Goal: Find specific page/section: Find specific page/section

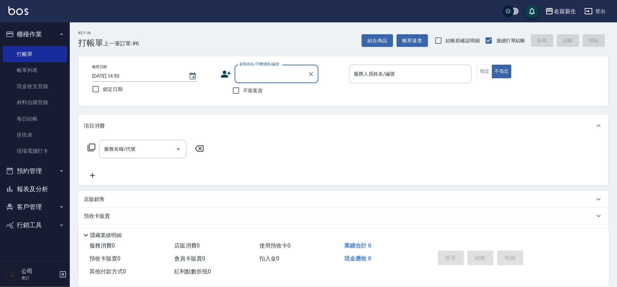
click at [47, 201] on button "客戶管理" at bounding box center [35, 207] width 64 height 18
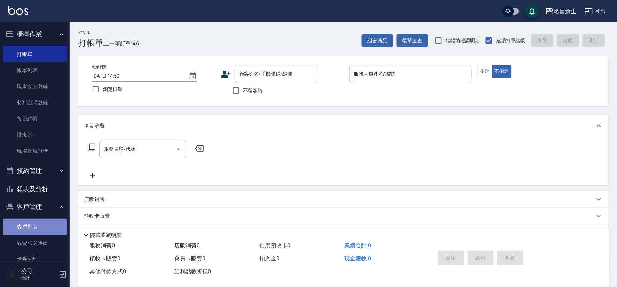
click at [38, 220] on link "客戶列表" at bounding box center [35, 227] width 64 height 16
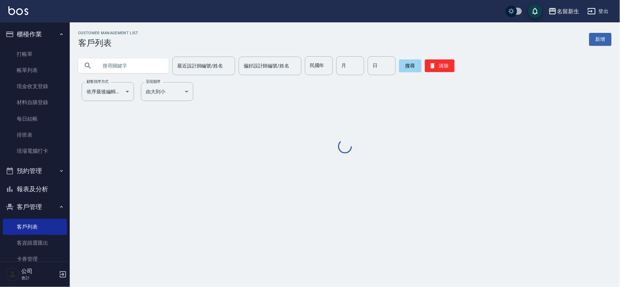
click at [310, 65] on div "民國年 民國年" at bounding box center [319, 65] width 28 height 19
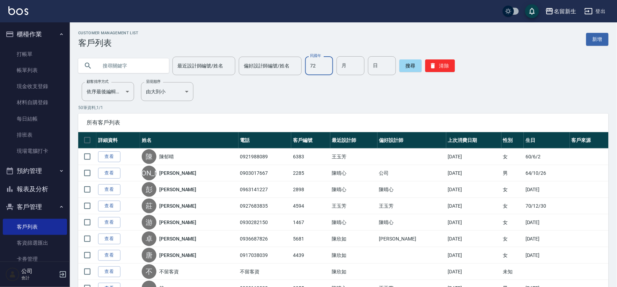
type input "72"
type input "03"
type input "19"
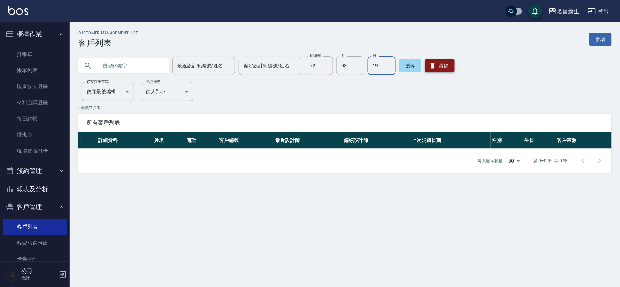
click at [445, 64] on button "清除" at bounding box center [440, 65] width 30 height 13
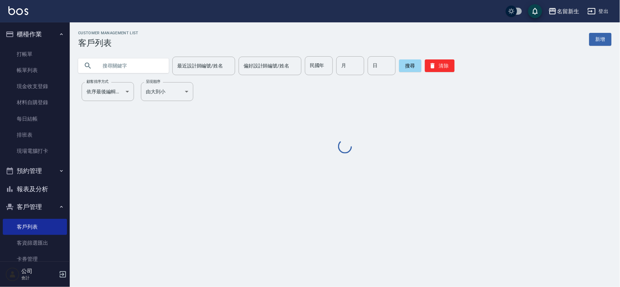
click at [127, 69] on input "text" at bounding box center [131, 65] width 66 height 19
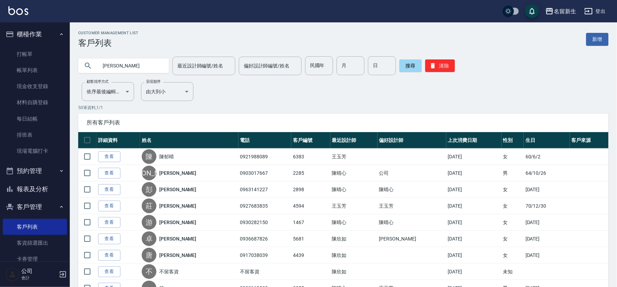
type input "[PERSON_NAME]"
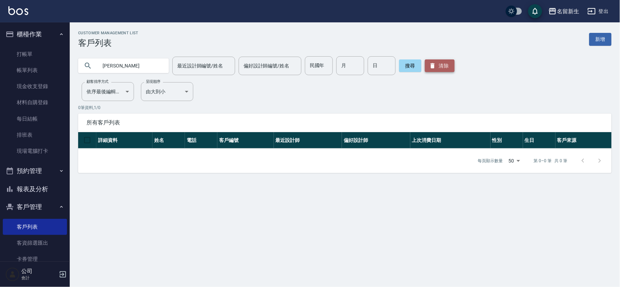
click at [432, 66] on icon "button" at bounding box center [432, 65] width 7 height 7
